Goal: Task Accomplishment & Management: Manage account settings

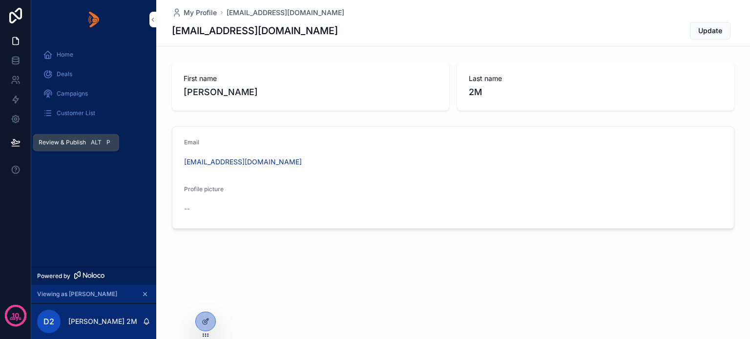
click at [10, 142] on button at bounding box center [15, 142] width 21 height 27
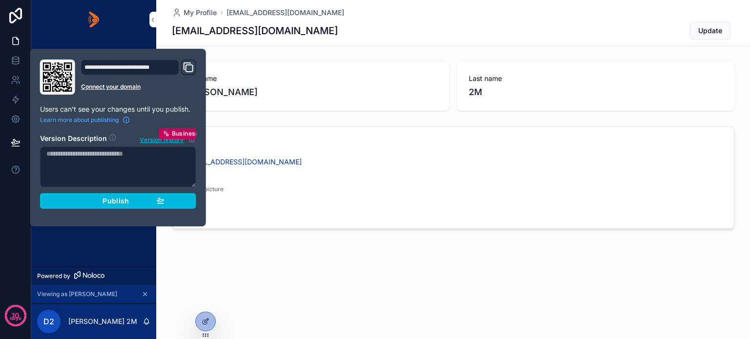
click at [99, 200] on div "Publish" at bounding box center [118, 201] width 93 height 9
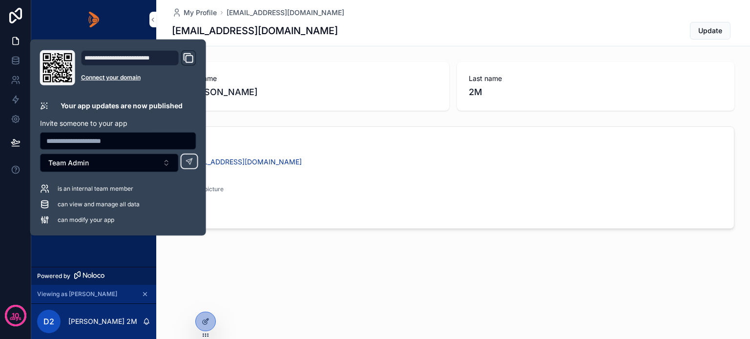
click at [192, 55] on icon "Domain and Custom Link" at bounding box center [189, 58] width 12 height 12
click at [52, 140] on input "text" at bounding box center [118, 141] width 155 height 14
paste input "**********"
type input "**********"
click at [109, 160] on button "Team Admin" at bounding box center [109, 163] width 139 height 19
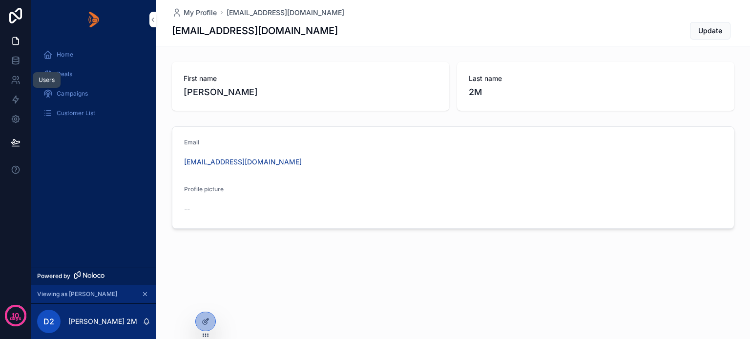
click at [17, 82] on icon at bounding box center [14, 82] width 5 height 2
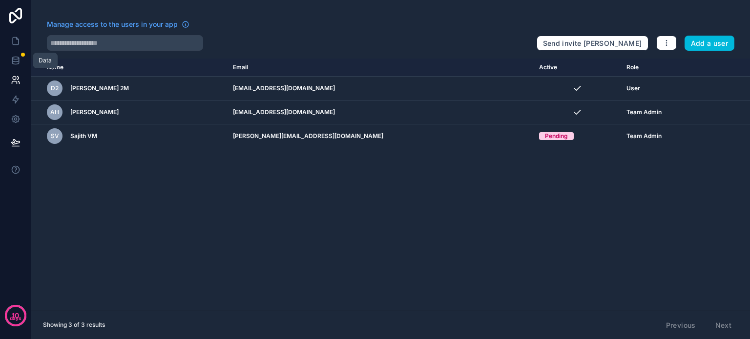
click at [14, 59] on icon at bounding box center [15, 58] width 6 height 2
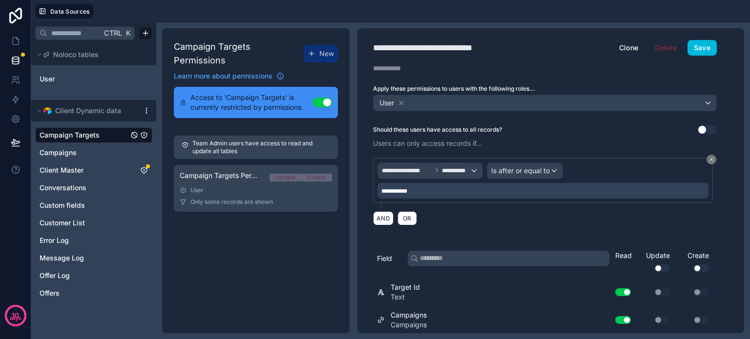
click at [90, 170] on link "Client Master" at bounding box center [84, 170] width 89 height 10
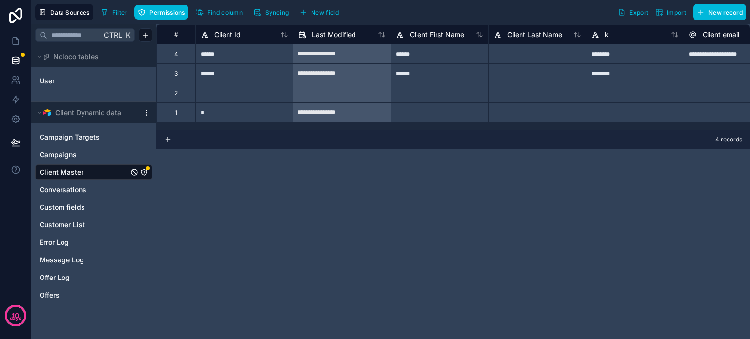
click at [144, 172] on icon "Client Master" at bounding box center [144, 172] width 8 height 8
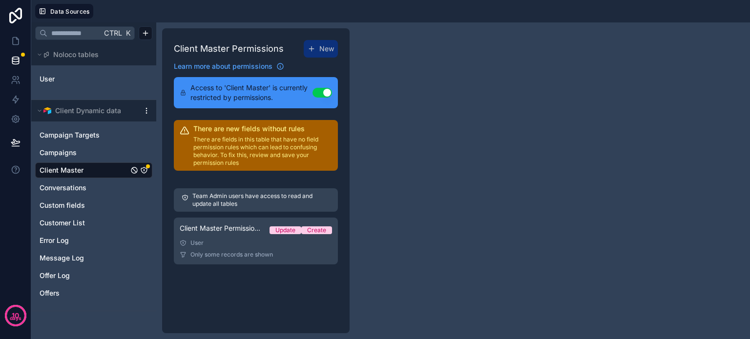
click at [221, 232] on span "Client Master Permission 1" at bounding box center [221, 229] width 82 height 10
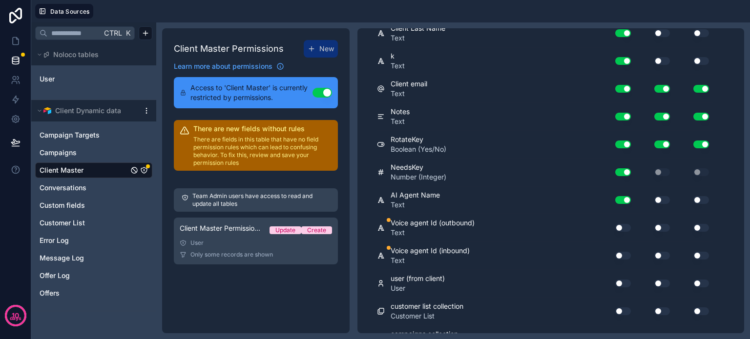
scroll to position [364, 0]
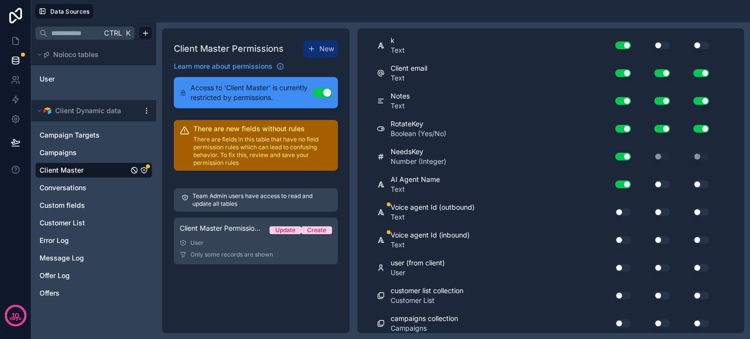
click at [624, 209] on button "Use setting" at bounding box center [623, 212] width 16 height 8
click at [625, 209] on button "Use setting" at bounding box center [623, 212] width 16 height 8
click at [623, 236] on button "Use setting" at bounding box center [623, 240] width 16 height 8
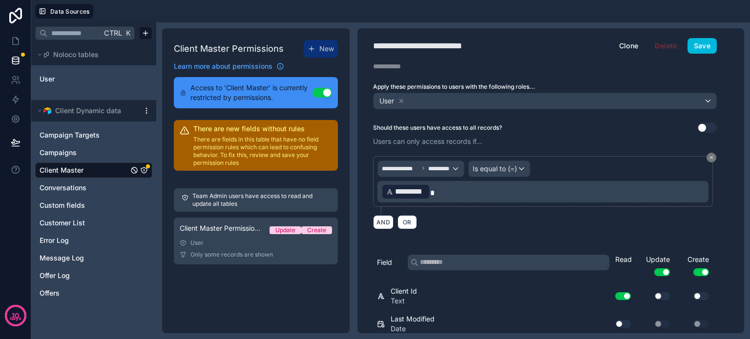
scroll to position [0, 0]
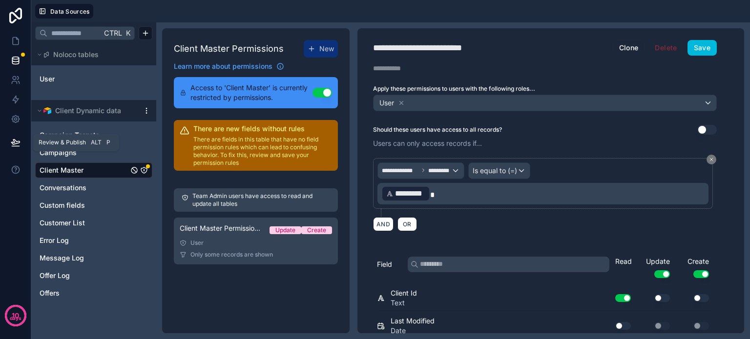
click at [16, 140] on icon at bounding box center [16, 143] width 10 height 10
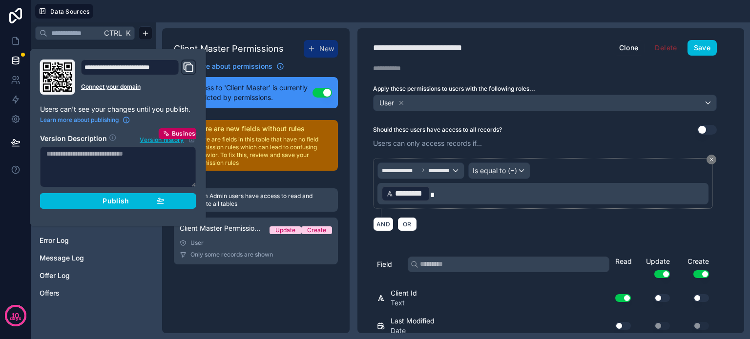
click at [94, 200] on div "Publish" at bounding box center [118, 201] width 93 height 9
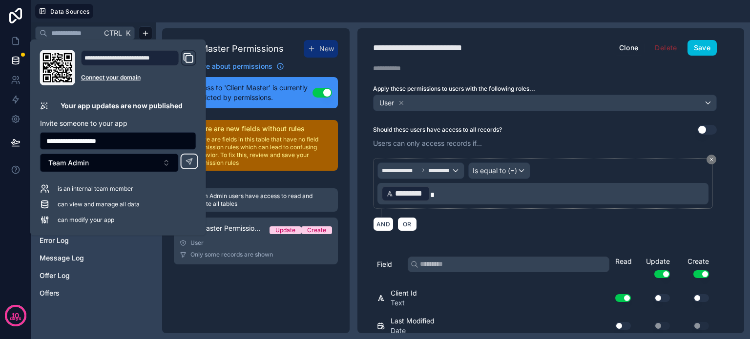
click at [126, 162] on button "Team Admin" at bounding box center [109, 163] width 139 height 19
